Goal: Find contact information: Find contact information

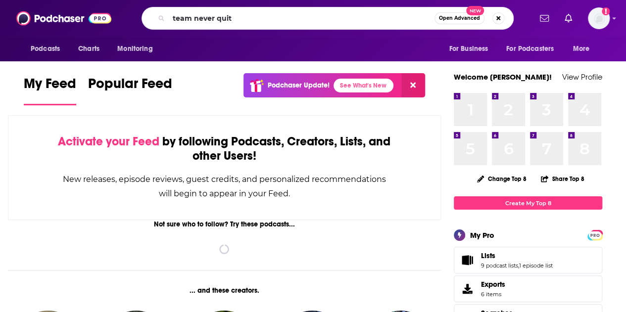
type input "team never quit"
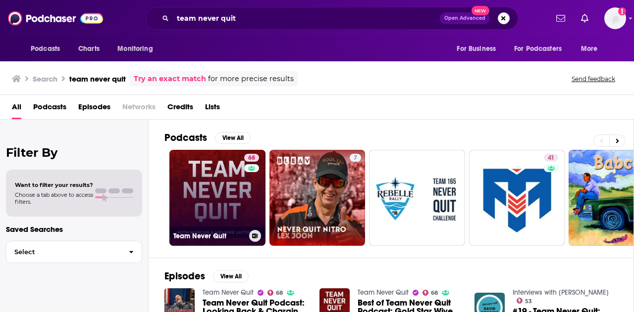
click at [218, 189] on link "68 Team Never Quit" at bounding box center [217, 198] width 96 height 96
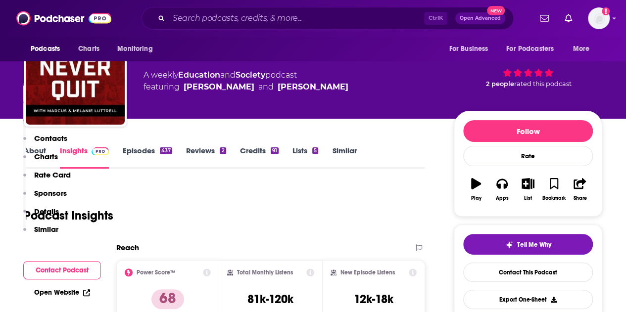
scroll to position [298, 0]
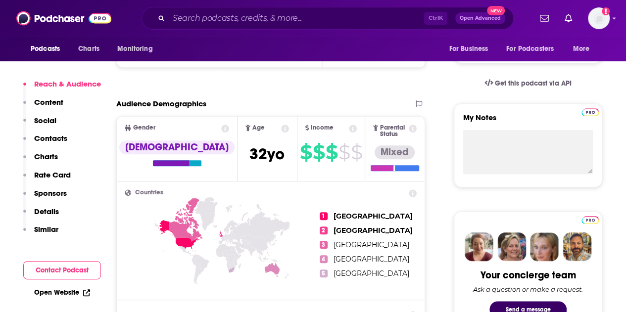
click at [49, 136] on p "Contacts" at bounding box center [50, 138] width 33 height 9
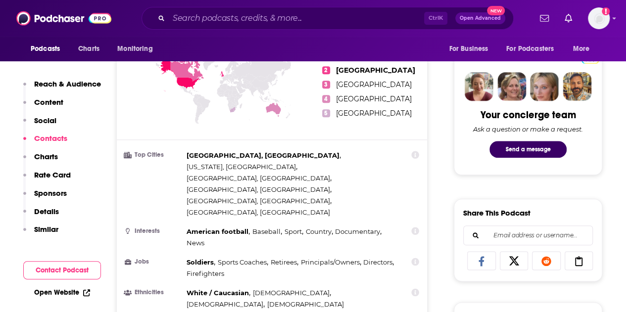
scroll to position [907, 0]
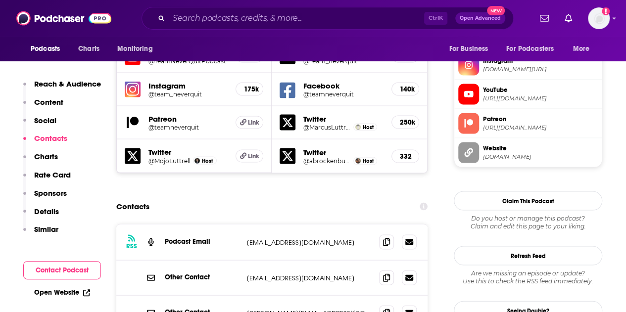
click at [285, 238] on p "[EMAIL_ADDRESS][DOMAIN_NAME]" at bounding box center [309, 242] width 124 height 8
copy div "[EMAIL_ADDRESS][DOMAIN_NAME] [EMAIL_ADDRESS][DOMAIN_NAME]"
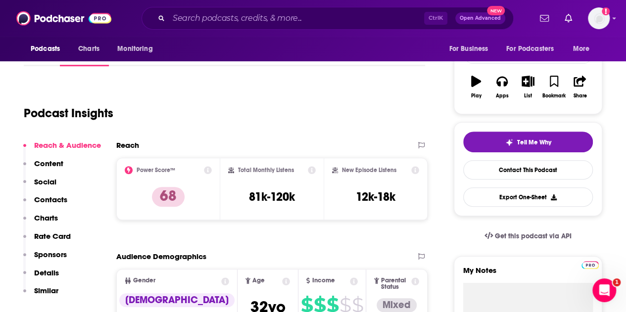
scroll to position [0, 0]
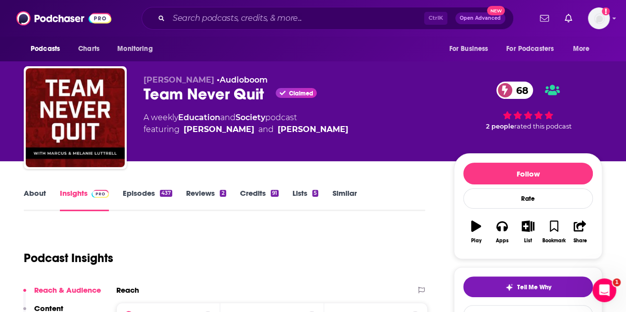
drag, startPoint x: 213, startPoint y: 129, endPoint x: 194, endPoint y: 139, distance: 21.3
click at [177, 150] on div "[PERSON_NAME] • Audioboom Team Never Quit Claimed 68 A weekly Education and Soc…" at bounding box center [291, 114] width 295 height 79
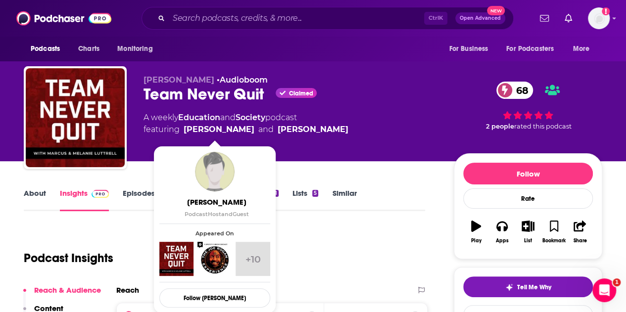
drag, startPoint x: 183, startPoint y: 127, endPoint x: 246, endPoint y: 128, distance: 62.4
click at [246, 128] on span "featuring [PERSON_NAME] and [PERSON_NAME]" at bounding box center [246, 130] width 205 height 12
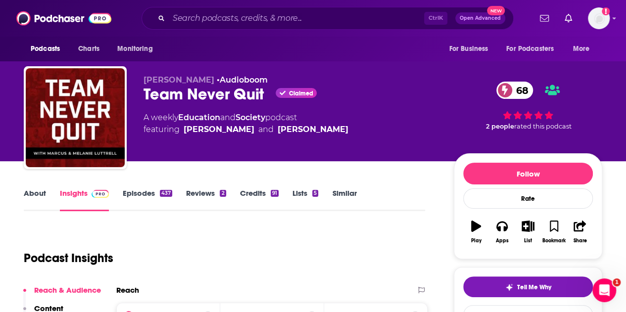
copy link "[PERSON_NAME]"
